Goal: Information Seeking & Learning: Learn about a topic

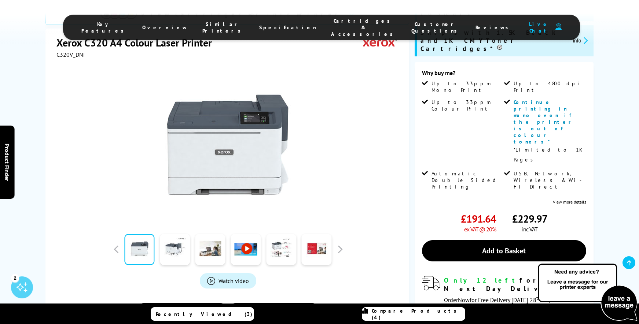
scroll to position [147, 0]
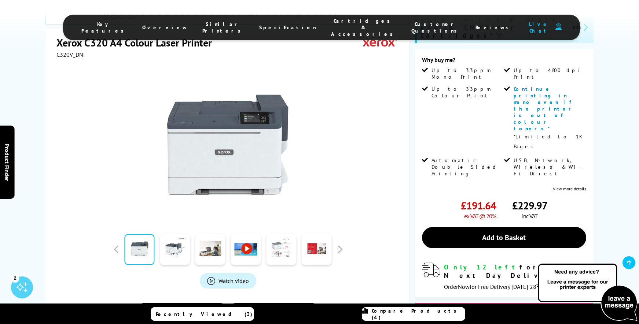
click at [285, 234] on link at bounding box center [281, 249] width 30 height 31
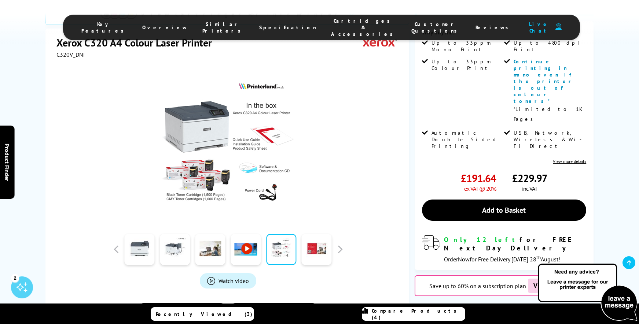
scroll to position [220, 0]
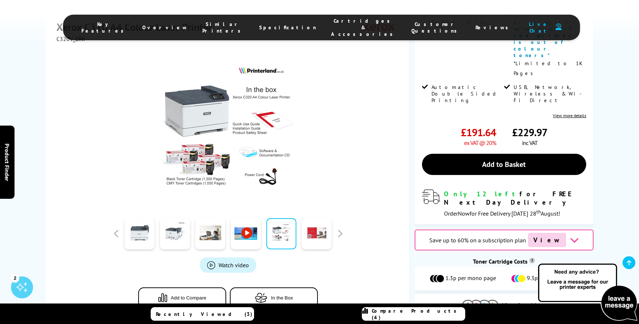
click at [504, 303] on span "View Cartridges" at bounding box center [524, 306] width 44 height 7
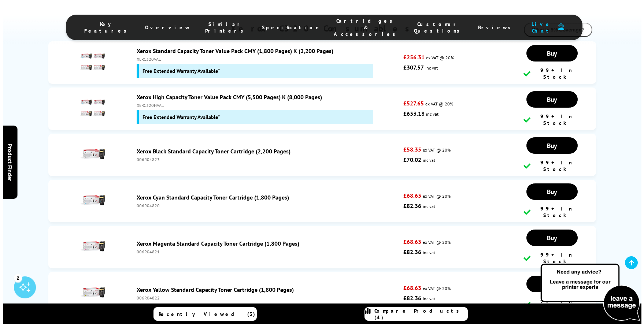
scroll to position [2805, 0]
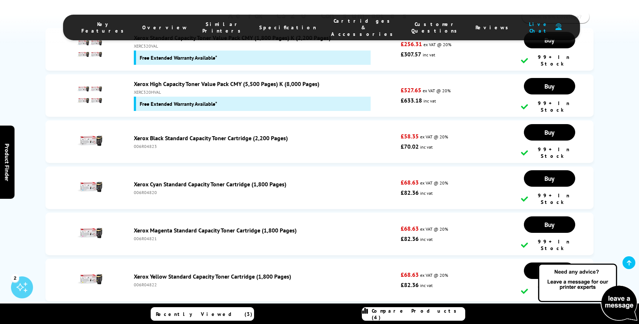
click at [418, 316] on span "Compare Products (4)" at bounding box center [418, 314] width 93 height 13
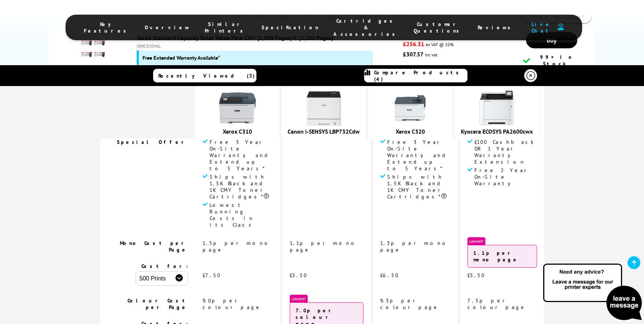
scroll to position [0, 0]
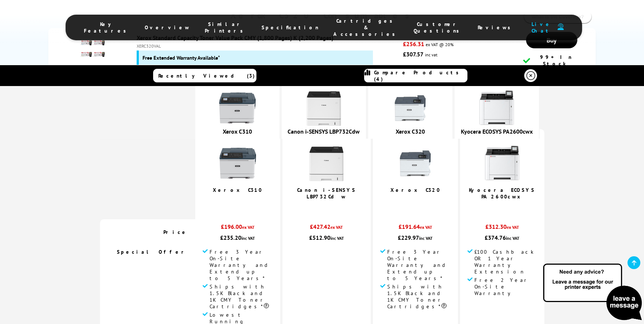
click at [410, 162] on img at bounding box center [415, 163] width 37 height 37
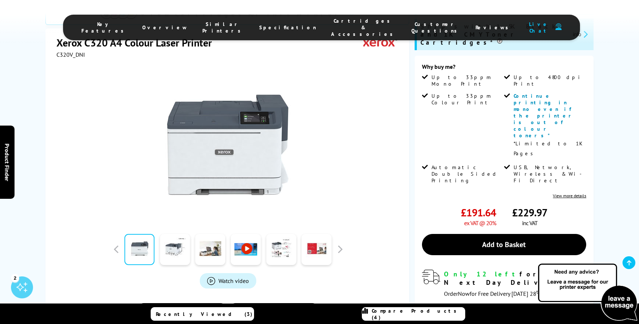
scroll to position [183, 0]
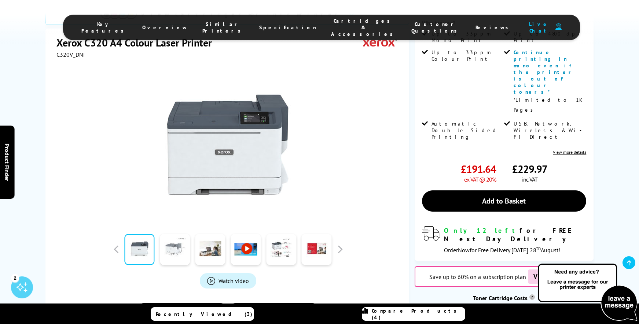
click at [168, 234] on link at bounding box center [175, 249] width 30 height 31
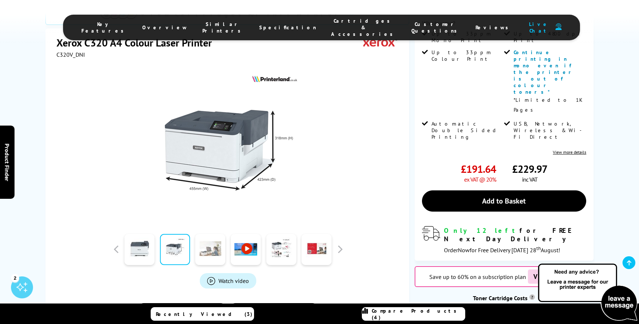
click at [212, 234] on link at bounding box center [210, 249] width 30 height 31
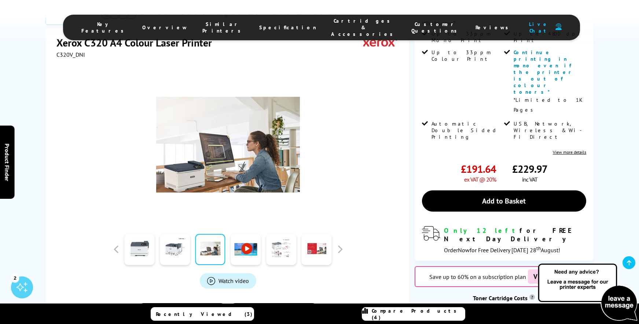
click at [280, 234] on link at bounding box center [281, 249] width 30 height 31
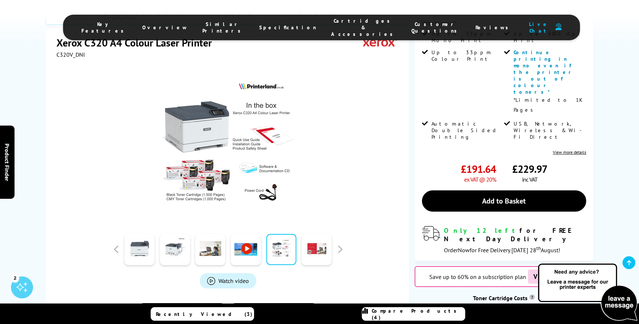
click at [185, 114] on img at bounding box center [228, 145] width 144 height 144
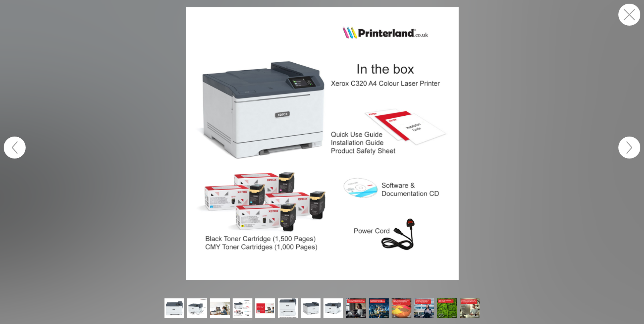
click at [634, 14] on button "button" at bounding box center [629, 15] width 22 height 22
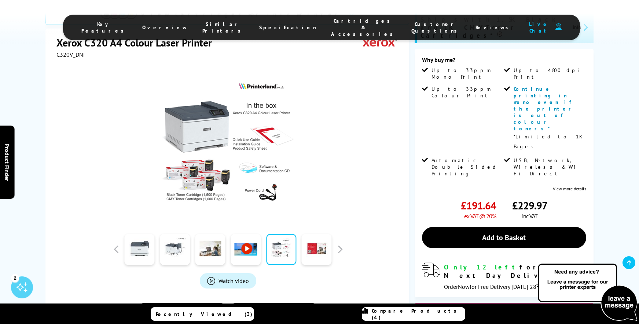
scroll to position [183, 0]
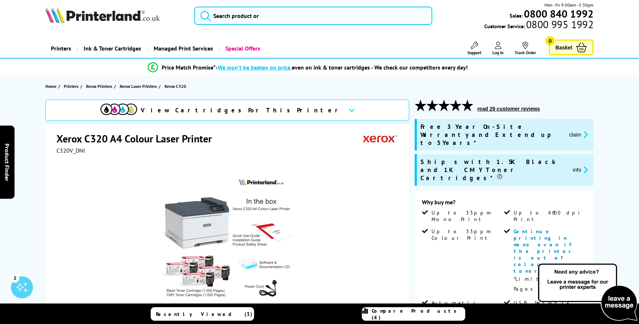
scroll to position [0, 0]
